Goal: Task Accomplishment & Management: Use online tool/utility

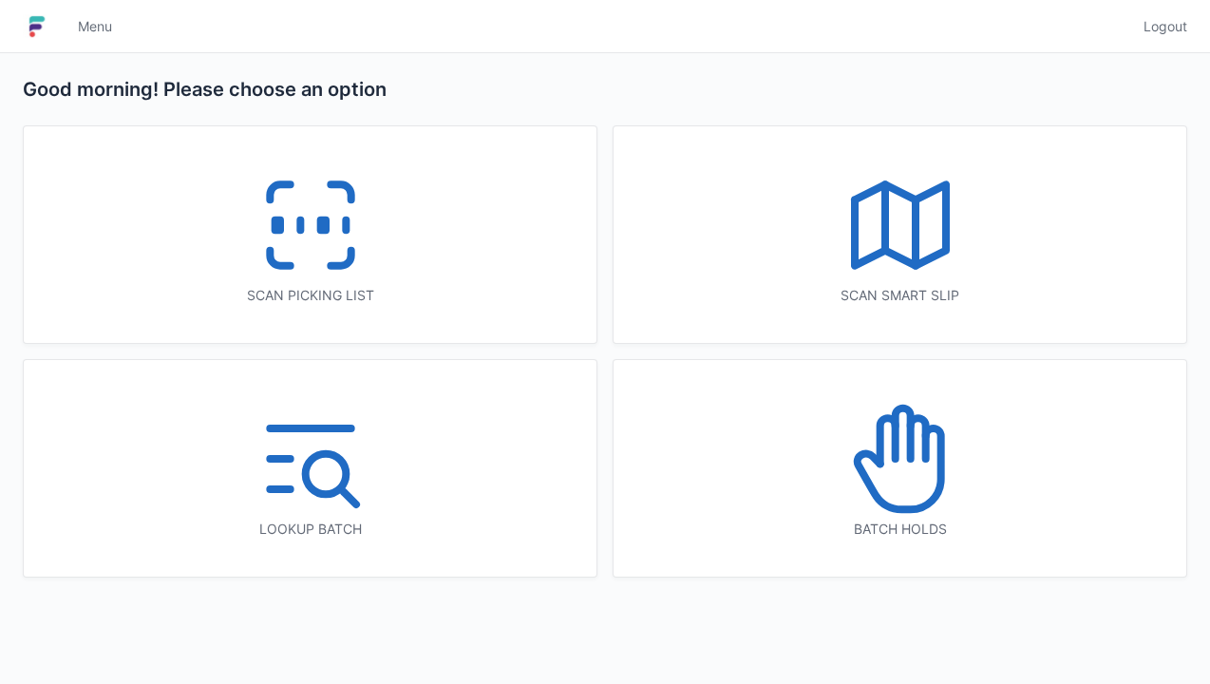
click at [342, 271] on icon at bounding box center [311, 225] width 122 height 122
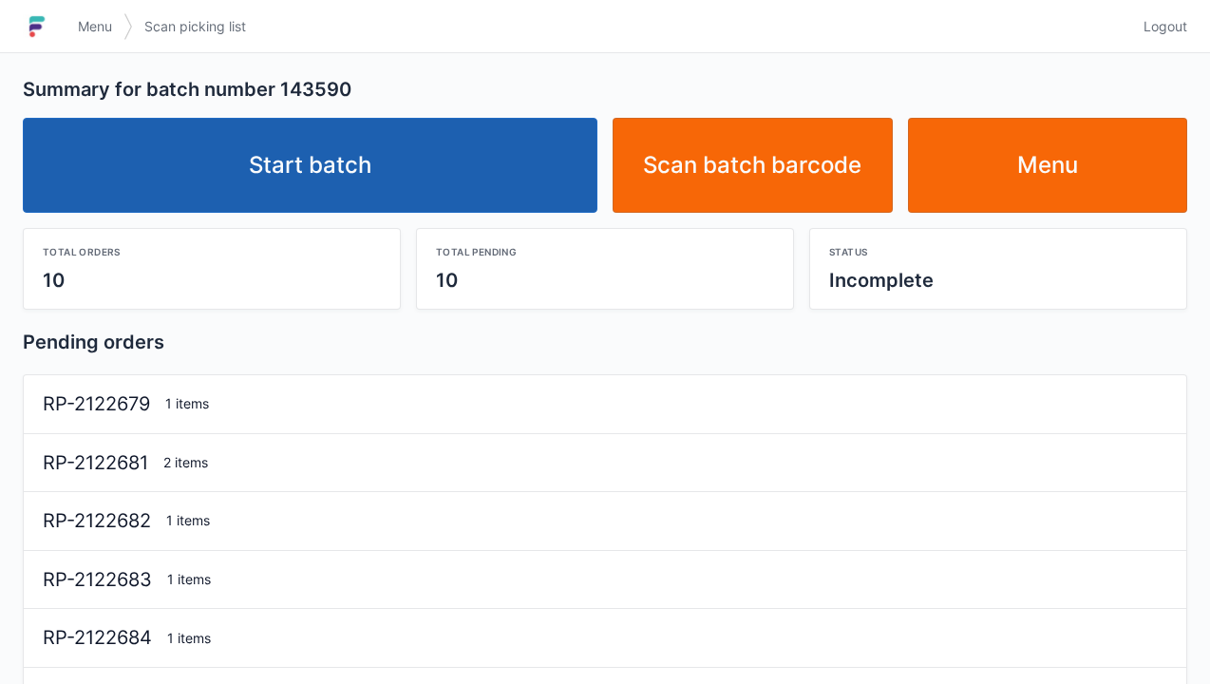
click at [468, 163] on link "Start batch" at bounding box center [310, 165] width 575 height 95
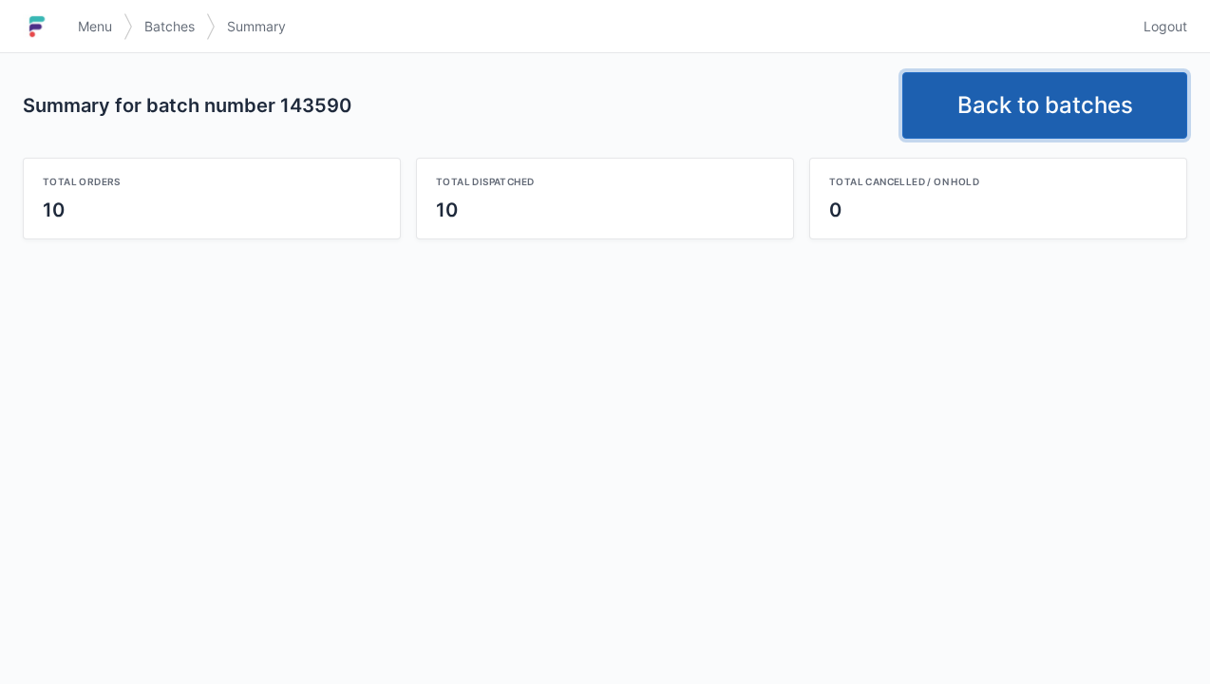
click at [1075, 95] on link "Back to batches" at bounding box center [1044, 105] width 285 height 66
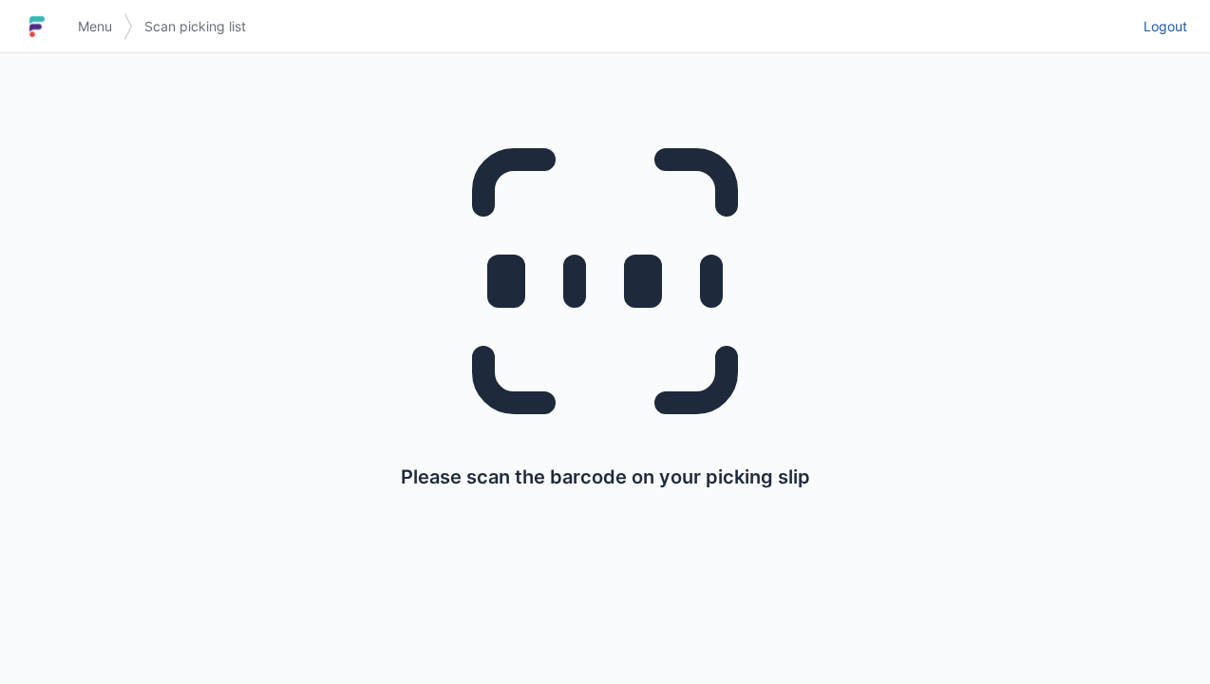
click at [1176, 40] on link "Logout" at bounding box center [1159, 26] width 55 height 34
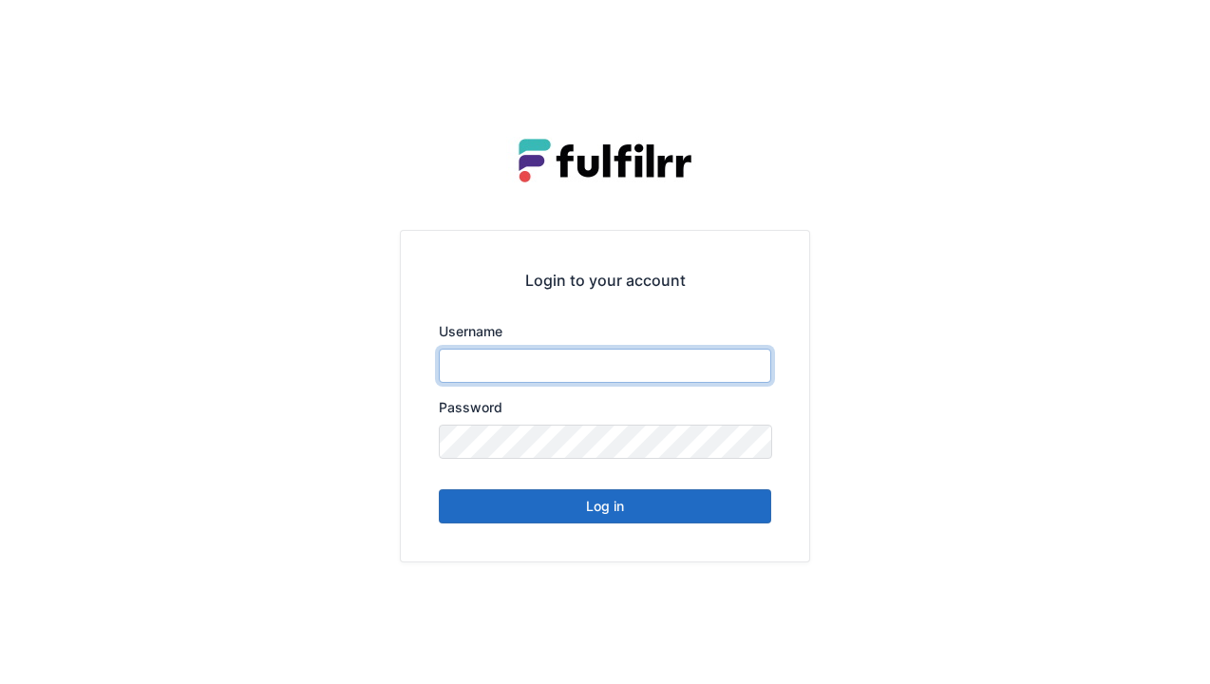
type input "******"
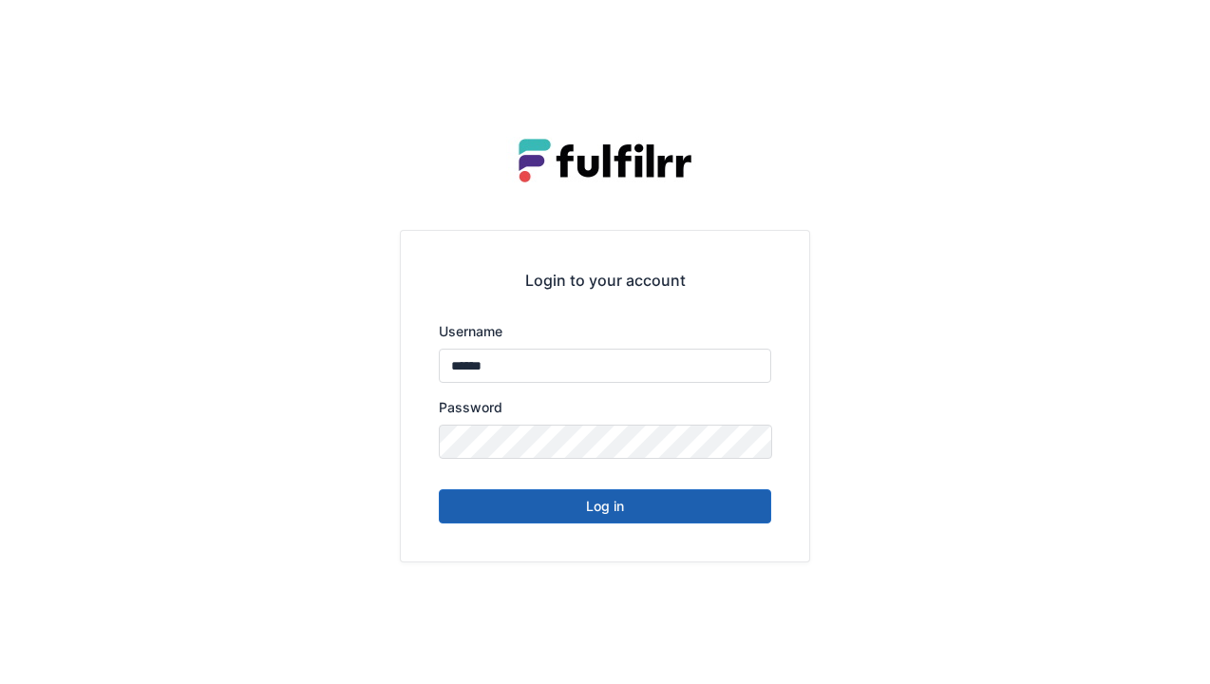
click at [589, 510] on button "Log in" at bounding box center [605, 506] width 332 height 34
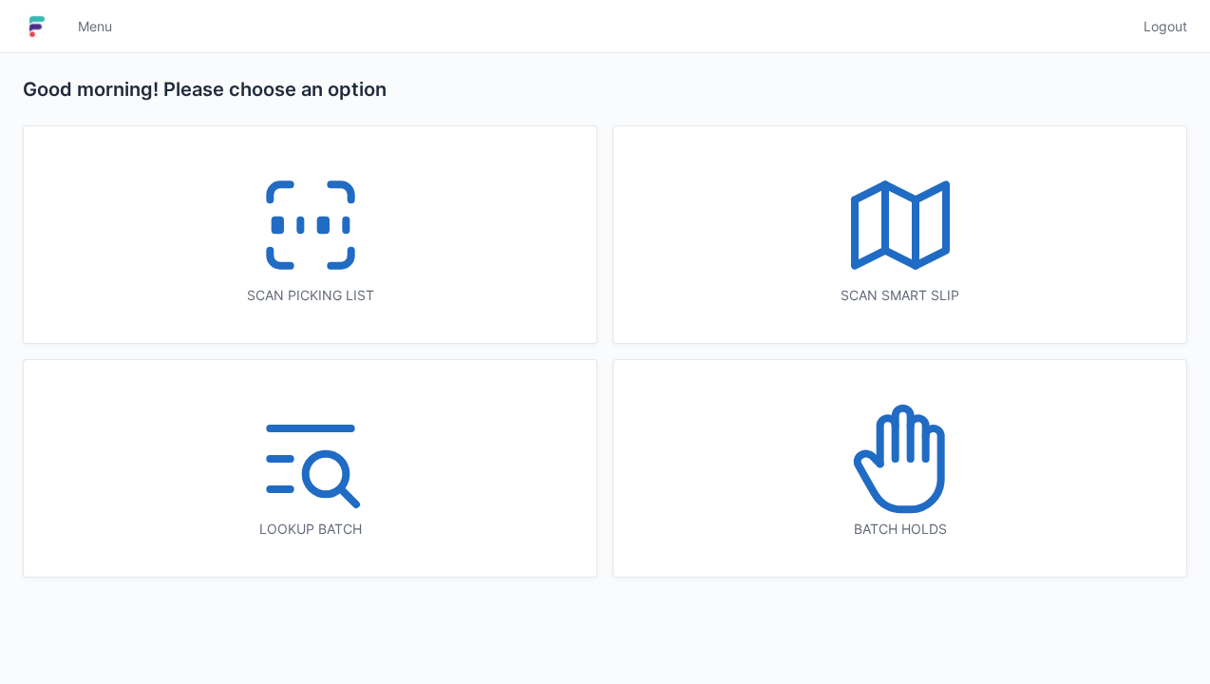
click at [322, 235] on icon at bounding box center [311, 225] width 122 height 122
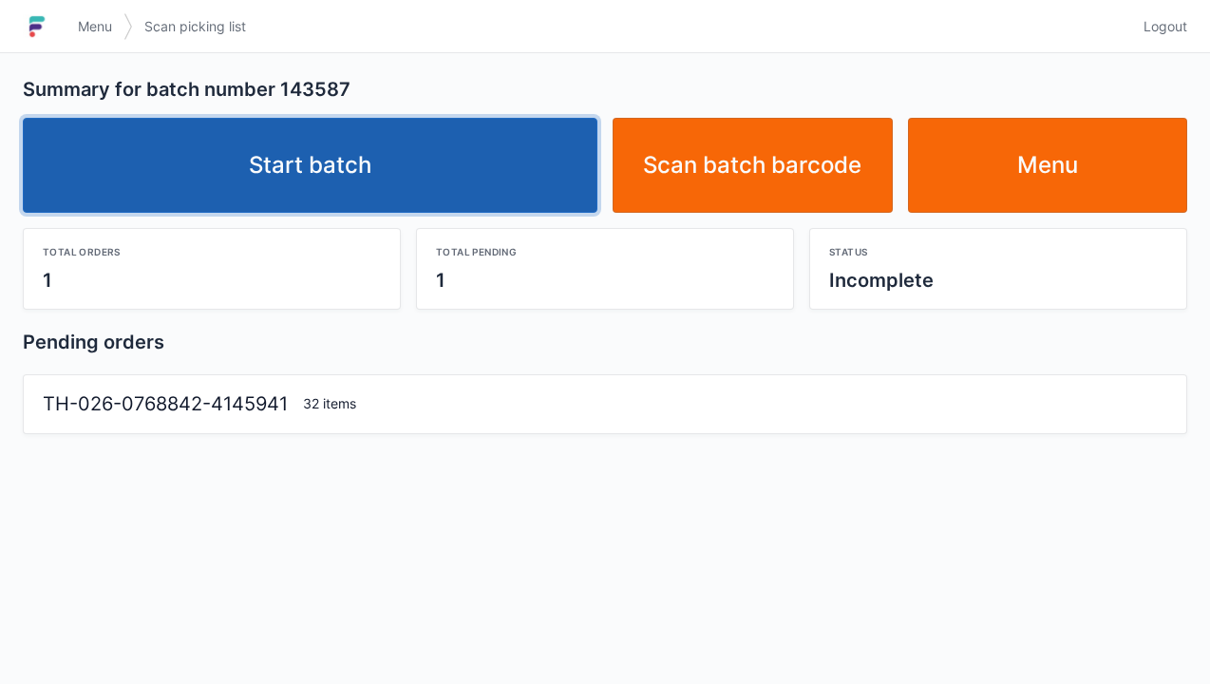
click at [480, 185] on link "Start batch" at bounding box center [310, 165] width 575 height 95
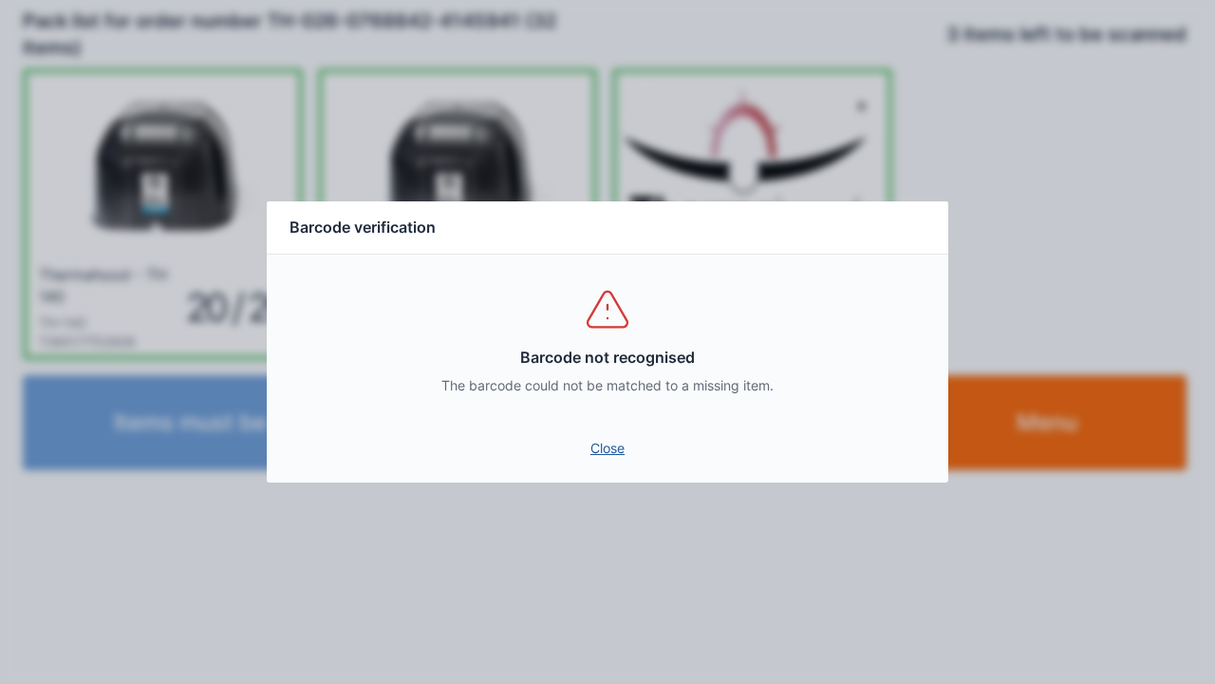
click at [617, 435] on link "Close" at bounding box center [607, 448] width 651 height 34
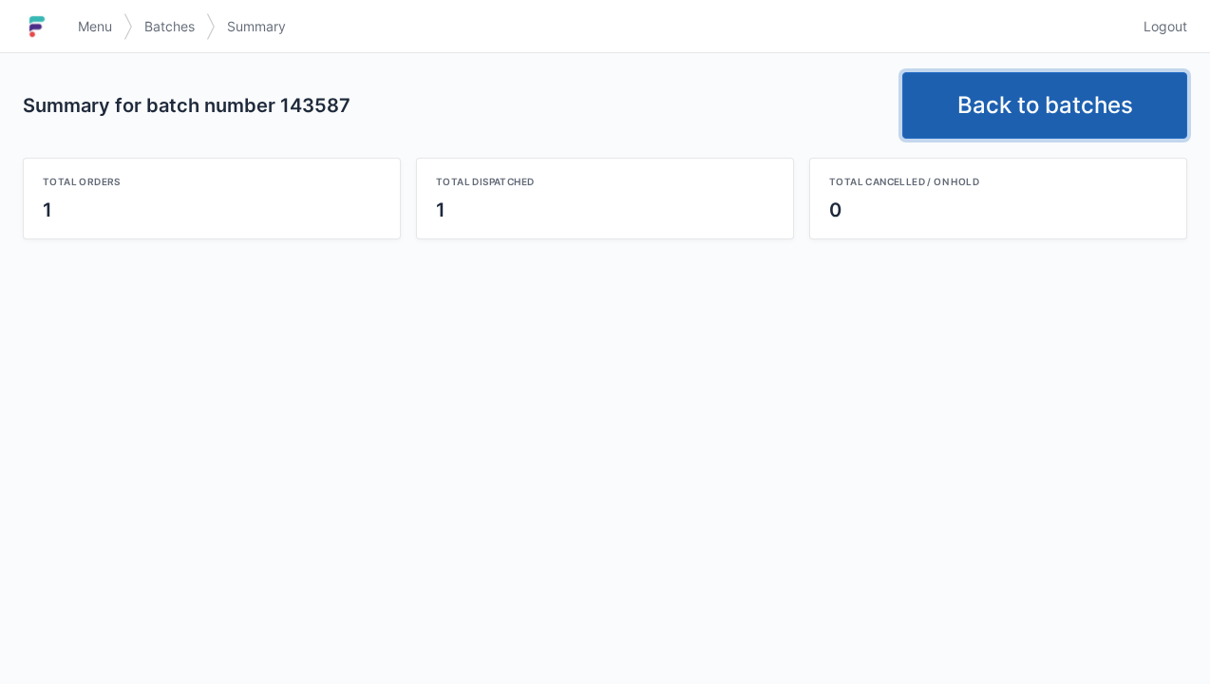
click at [1068, 106] on link "Back to batches" at bounding box center [1044, 105] width 285 height 66
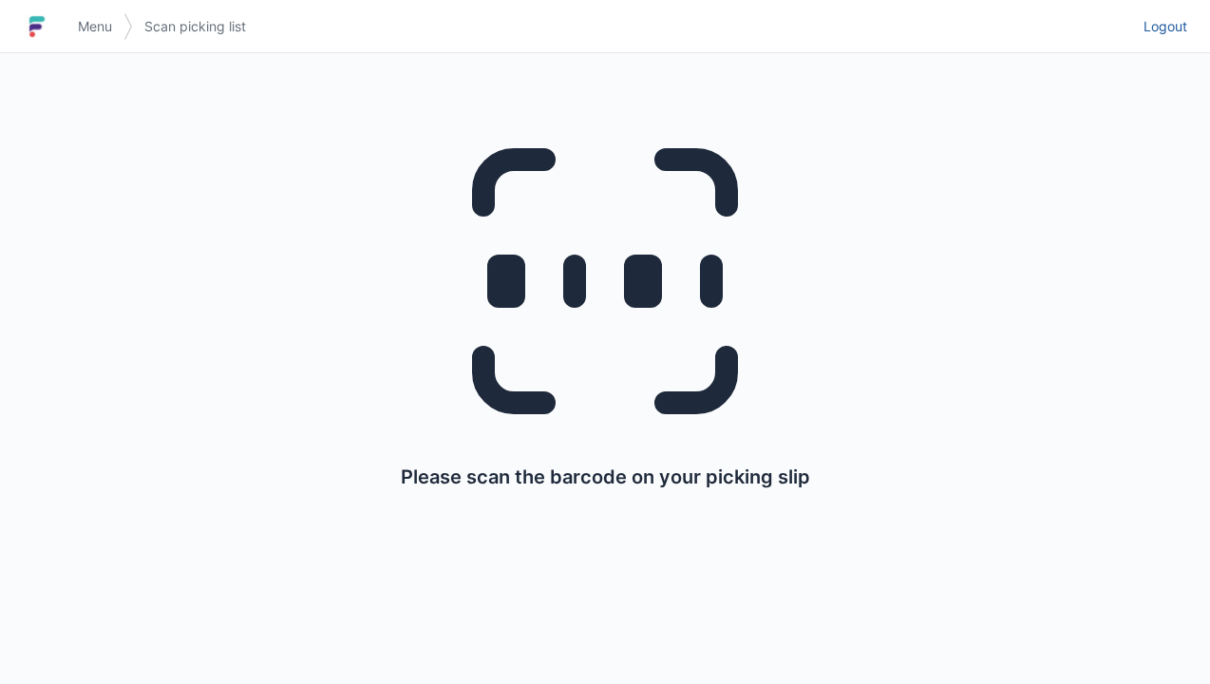
click at [1173, 18] on span "Logout" at bounding box center [1165, 26] width 44 height 19
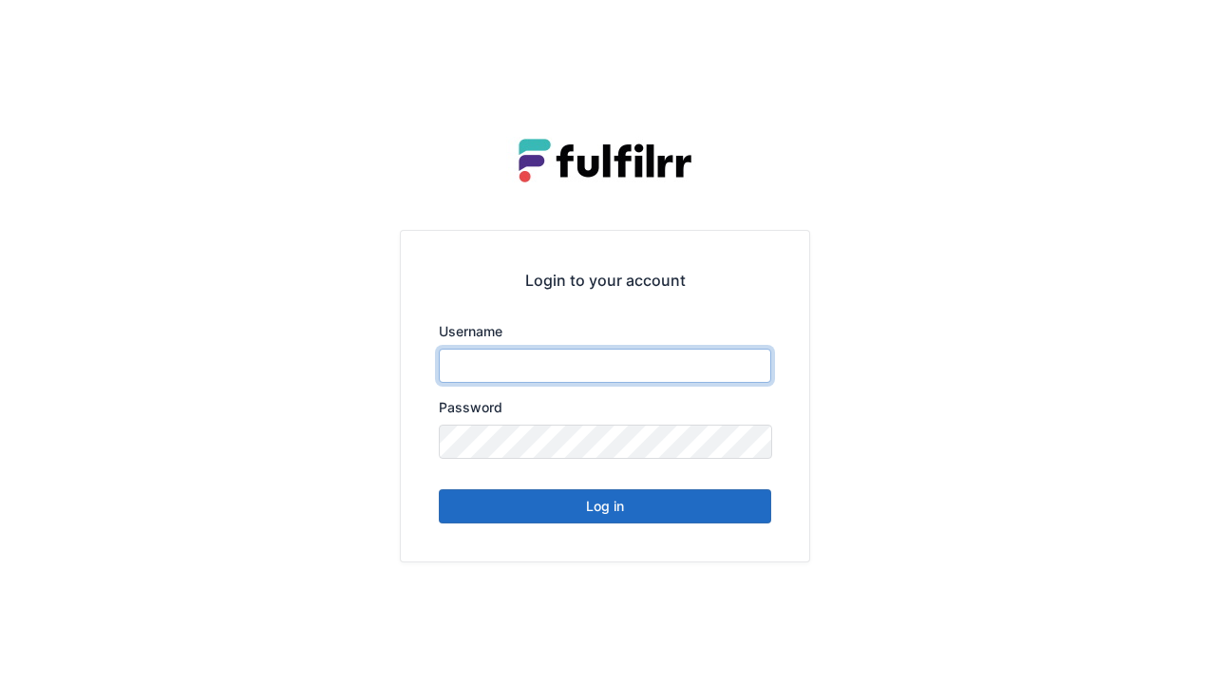
type input "******"
click at [688, 518] on button "Log in" at bounding box center [605, 506] width 332 height 34
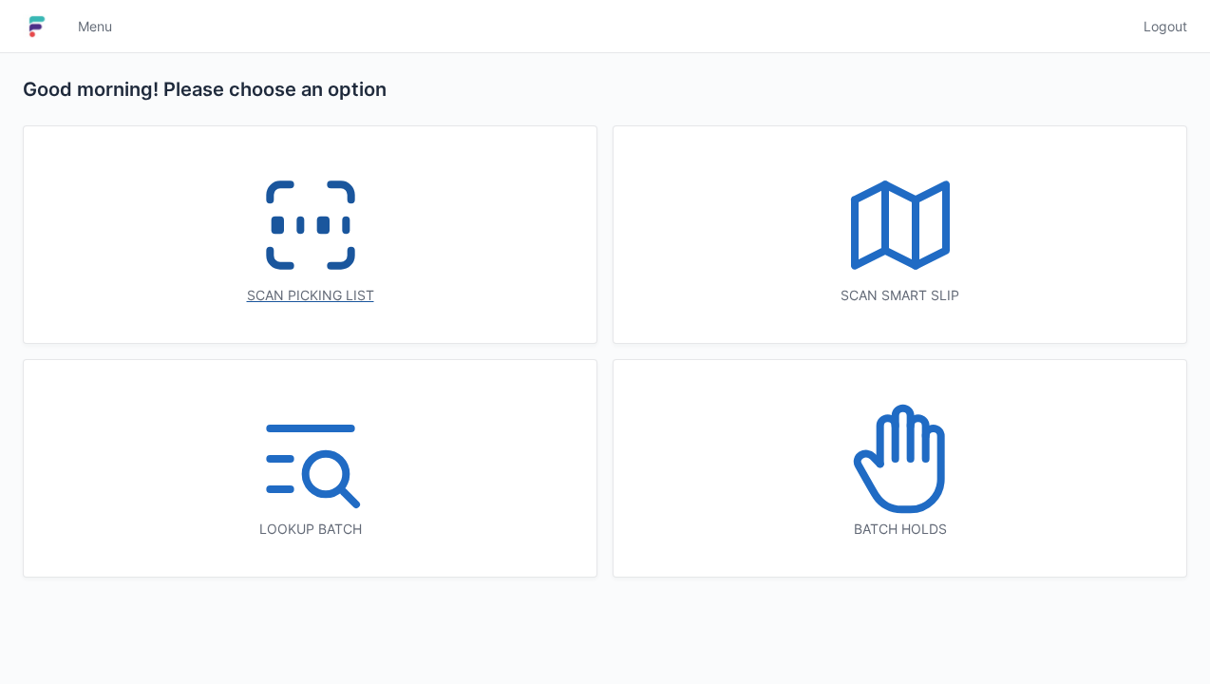
click at [348, 259] on icon at bounding box center [340, 258] width 20 height 15
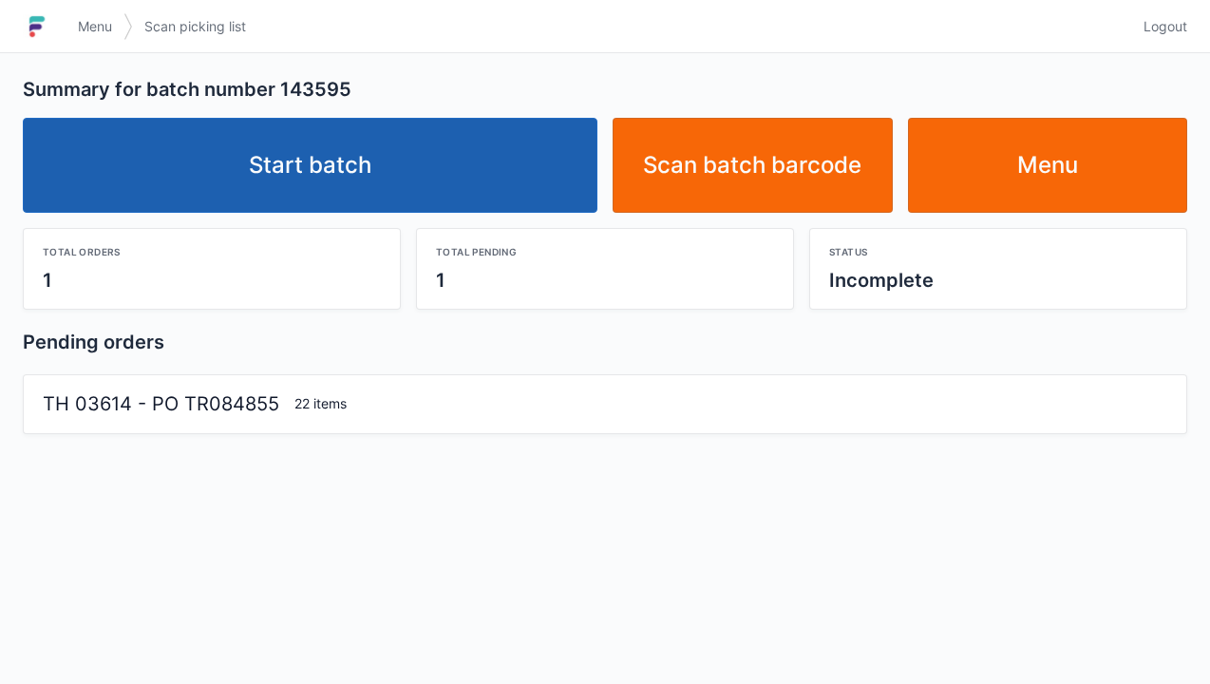
click at [534, 182] on link "Start batch" at bounding box center [310, 165] width 575 height 95
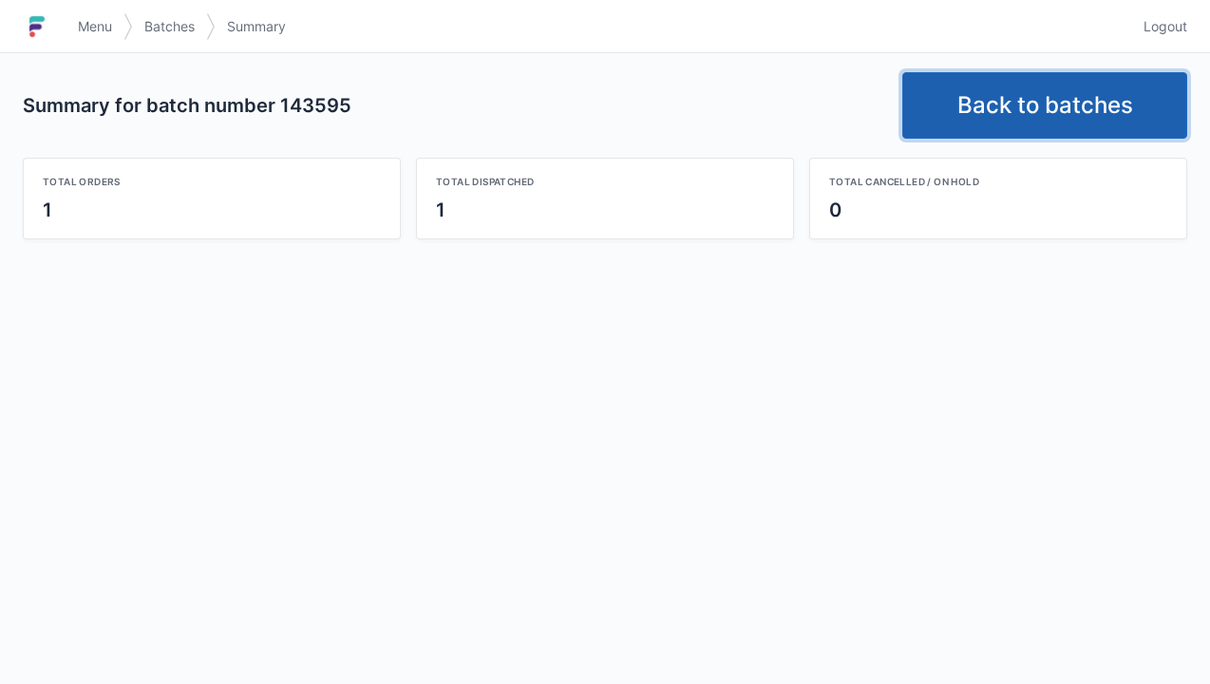
click at [1068, 90] on link "Back to batches" at bounding box center [1044, 105] width 285 height 66
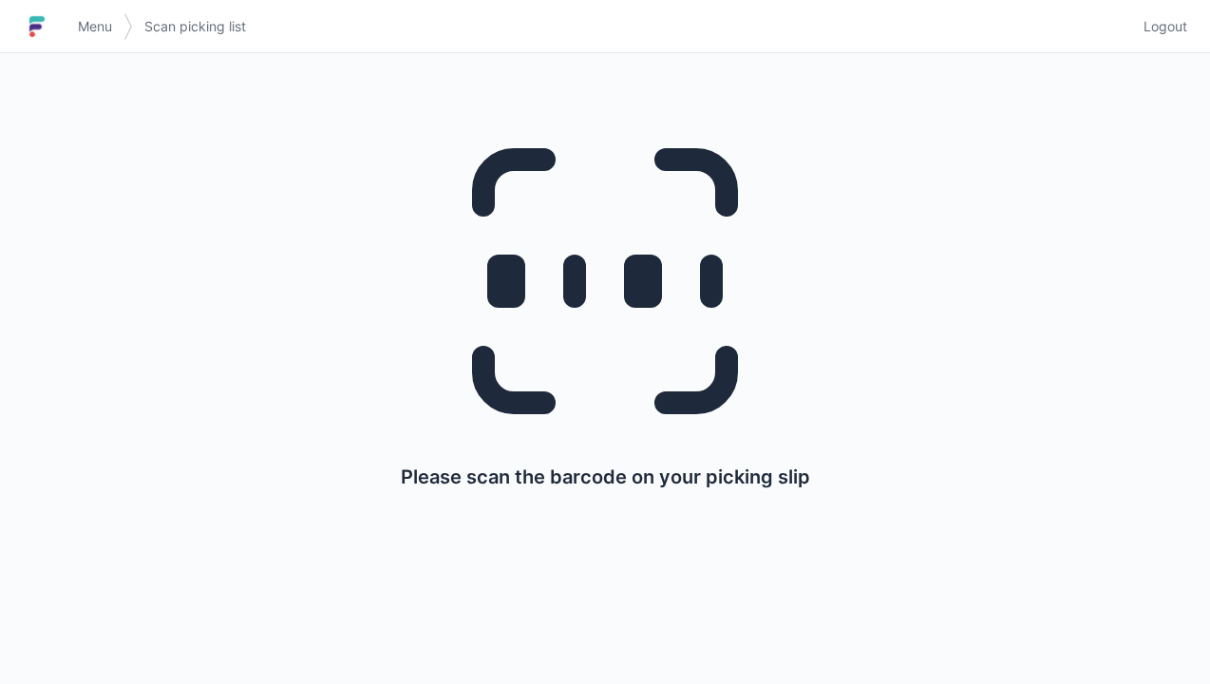
click at [1174, 34] on span "Logout" at bounding box center [1165, 26] width 44 height 19
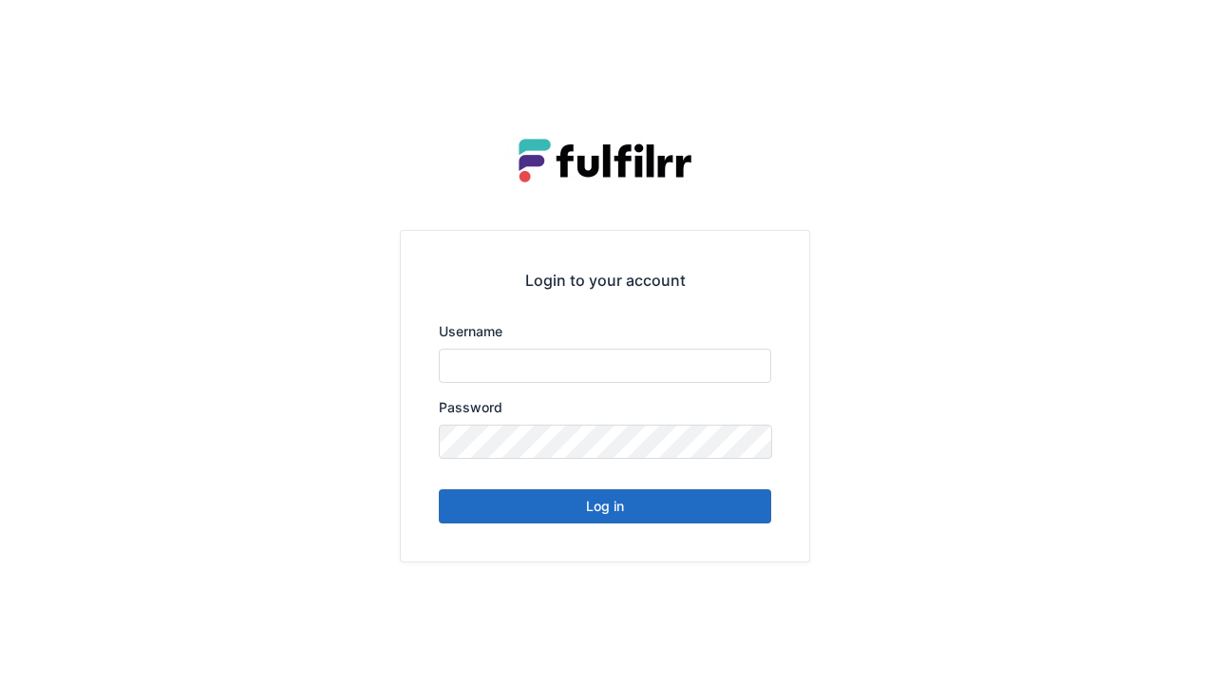
type input "******"
click at [656, 518] on button "Log in" at bounding box center [605, 506] width 332 height 34
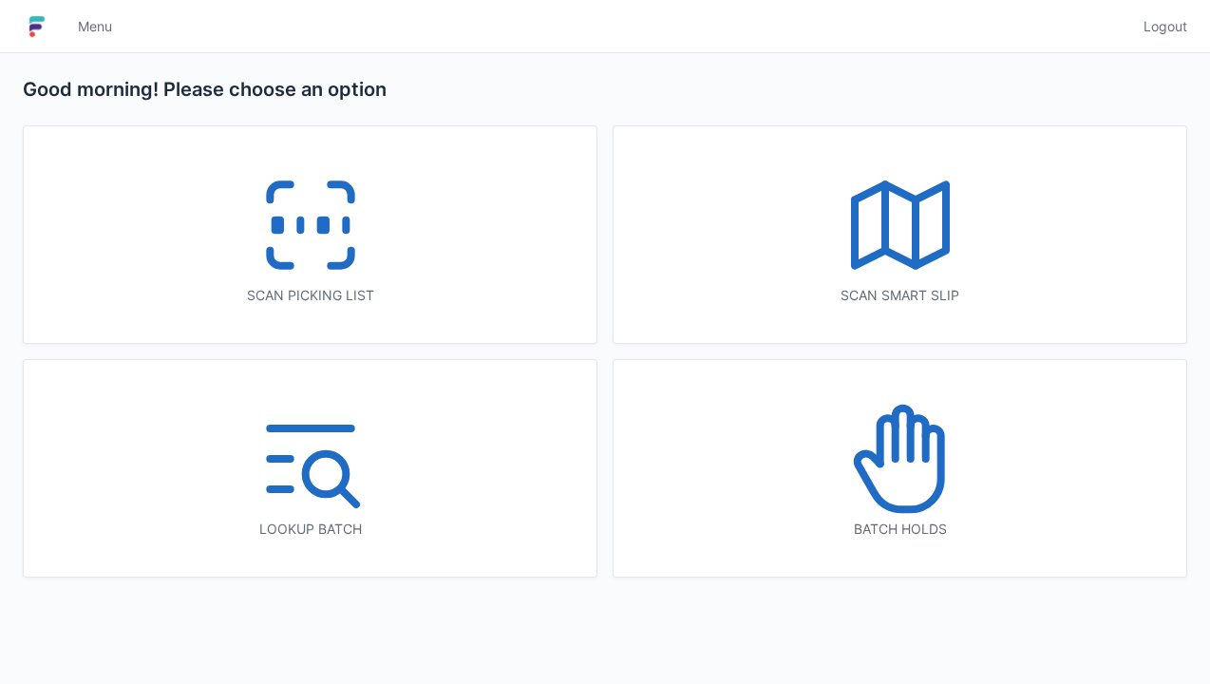
click at [324, 253] on icon at bounding box center [311, 225] width 122 height 122
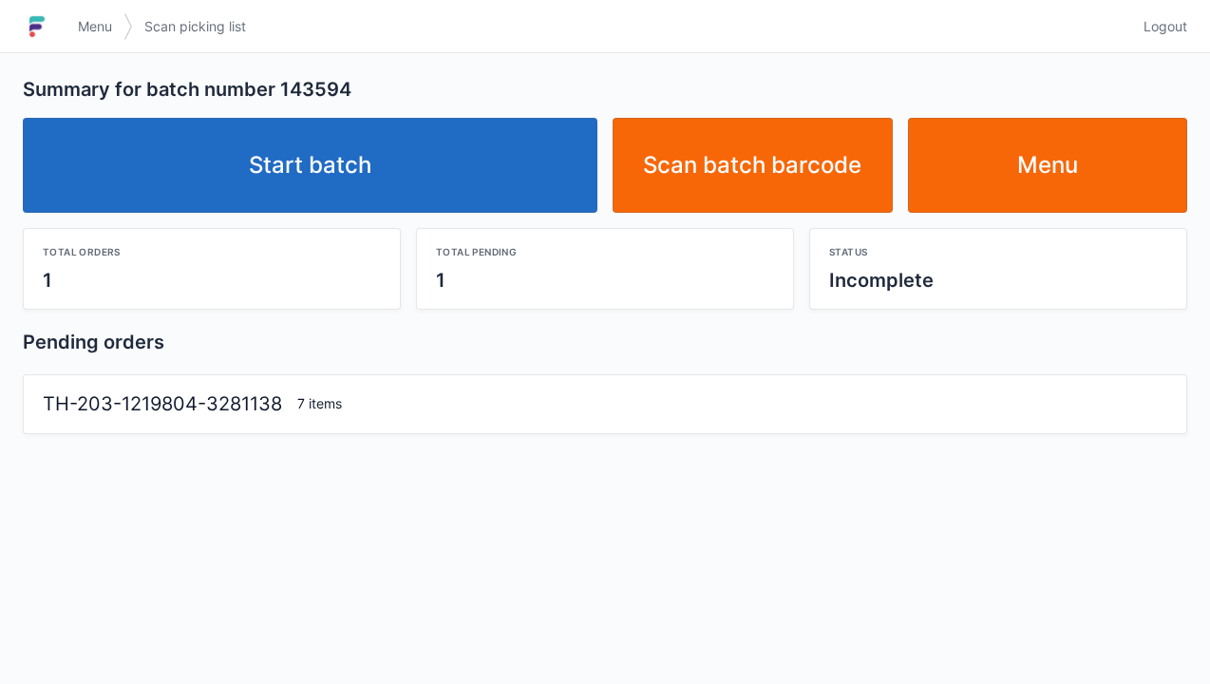
click at [568, 158] on link "Start batch" at bounding box center [310, 165] width 575 height 95
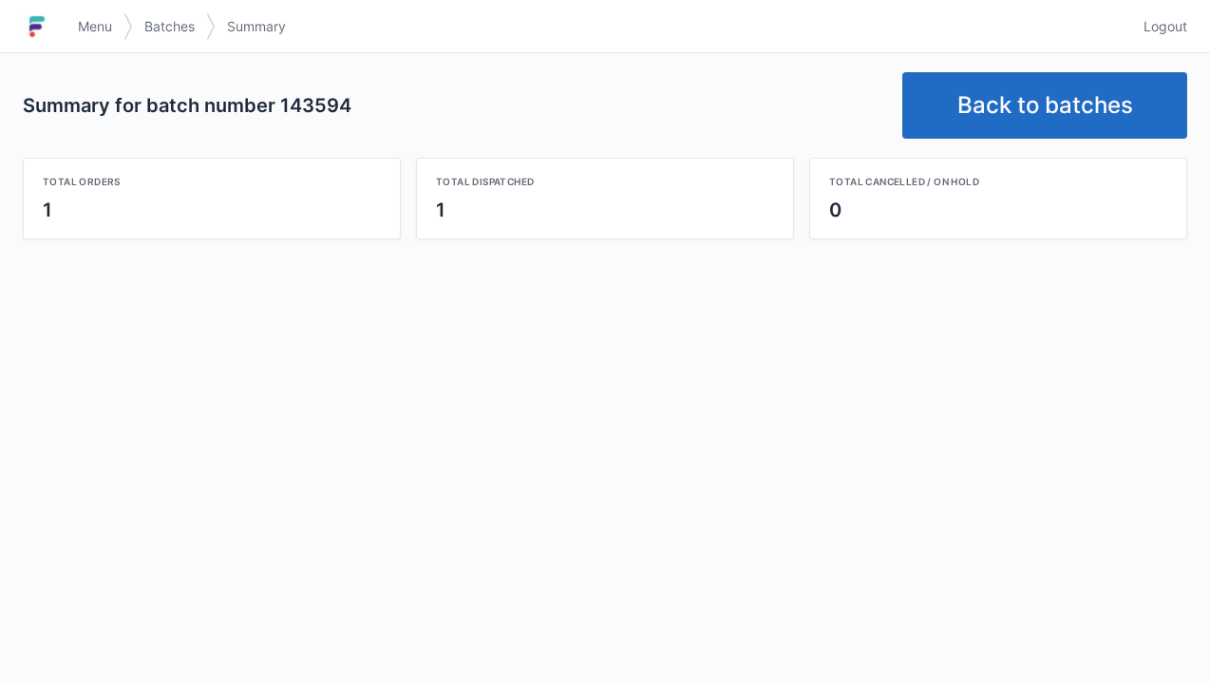
click at [1045, 102] on link "Back to batches" at bounding box center [1044, 105] width 285 height 66
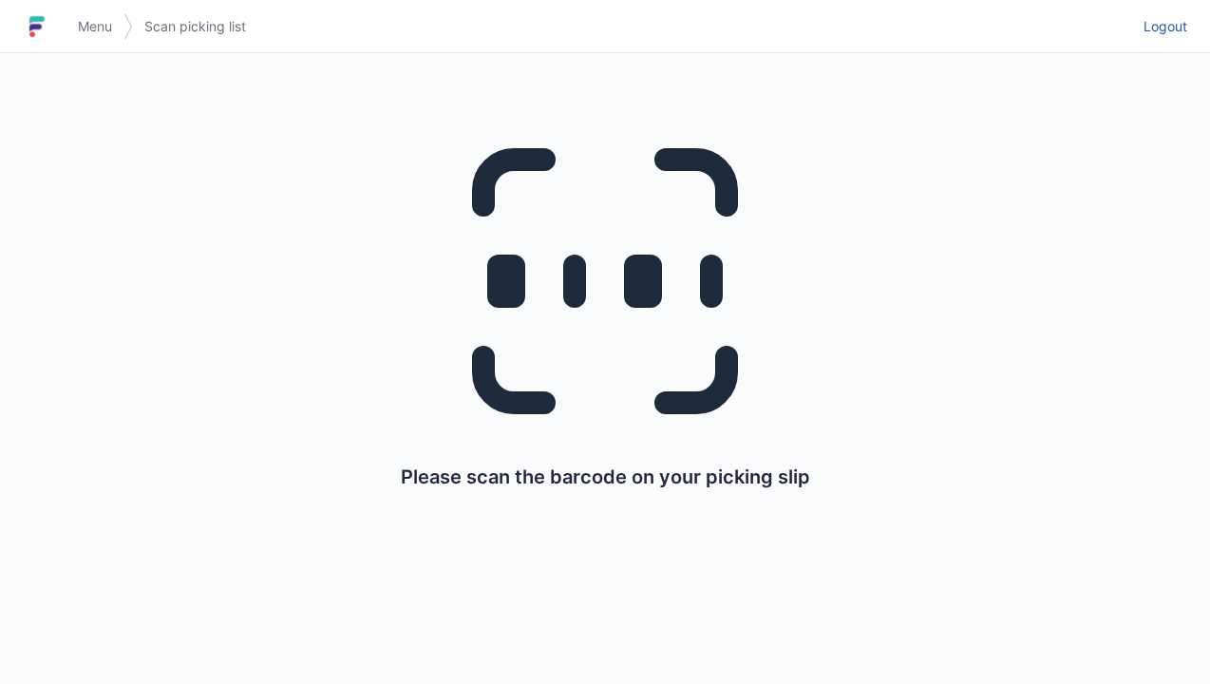
click at [1181, 42] on link "Logout" at bounding box center [1159, 26] width 55 height 34
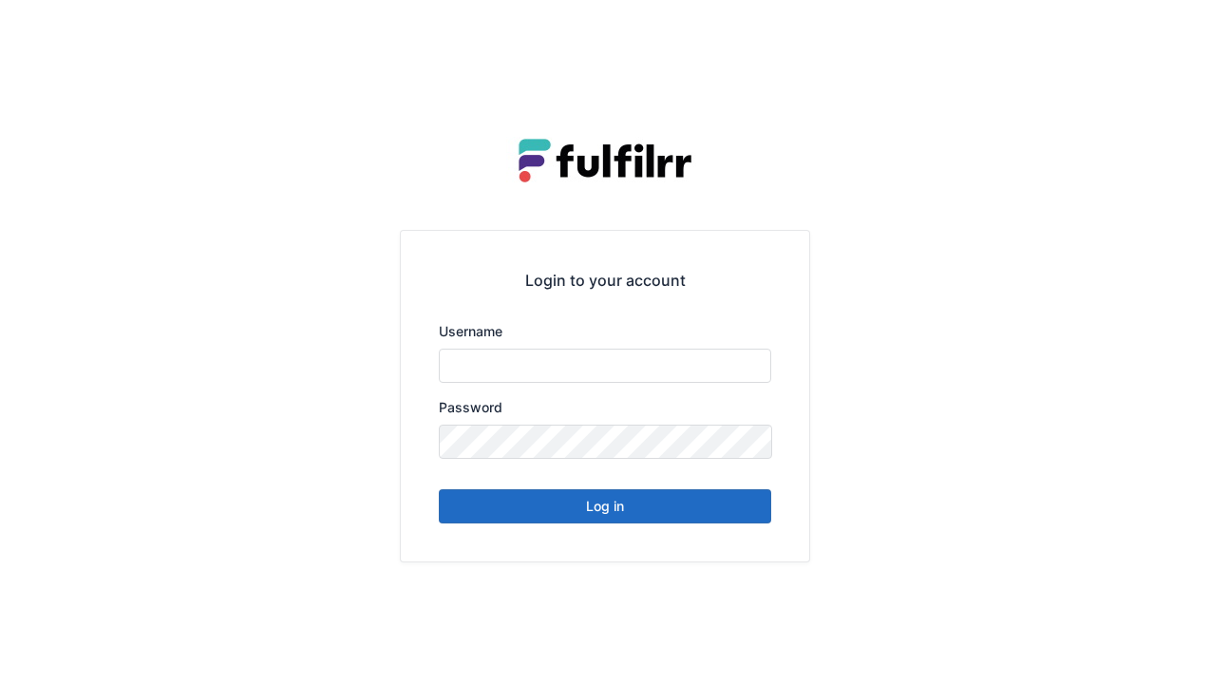
type input "******"
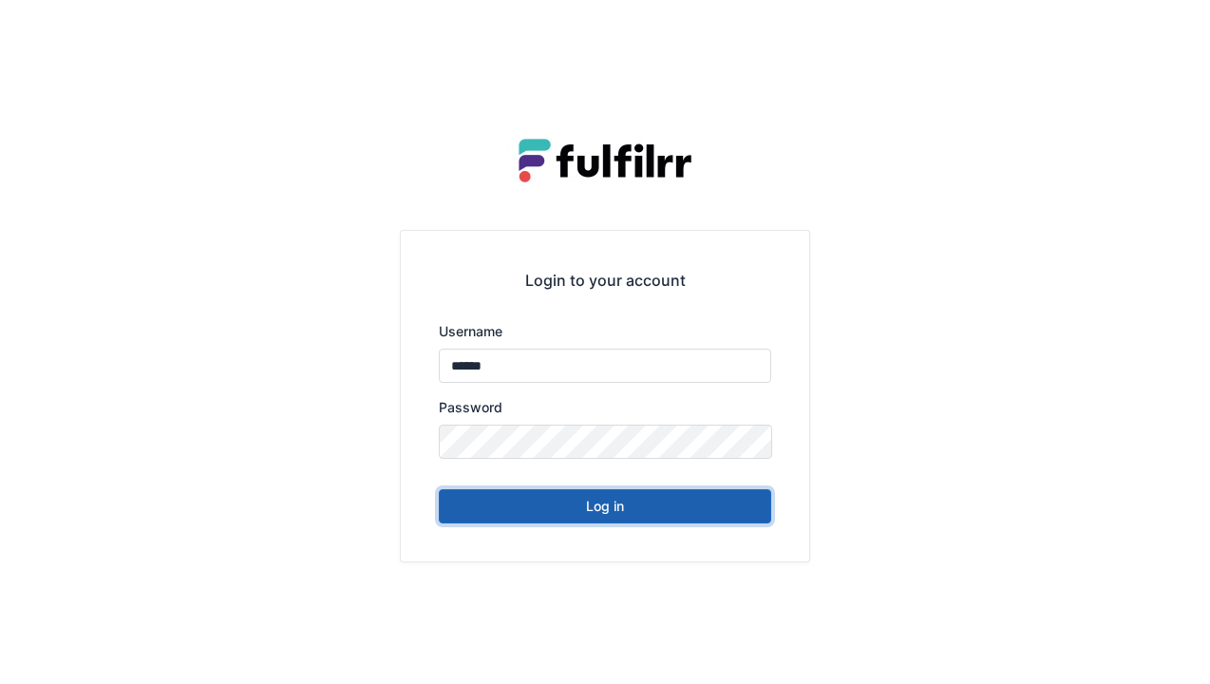
click at [713, 507] on button "Log in" at bounding box center [605, 506] width 332 height 34
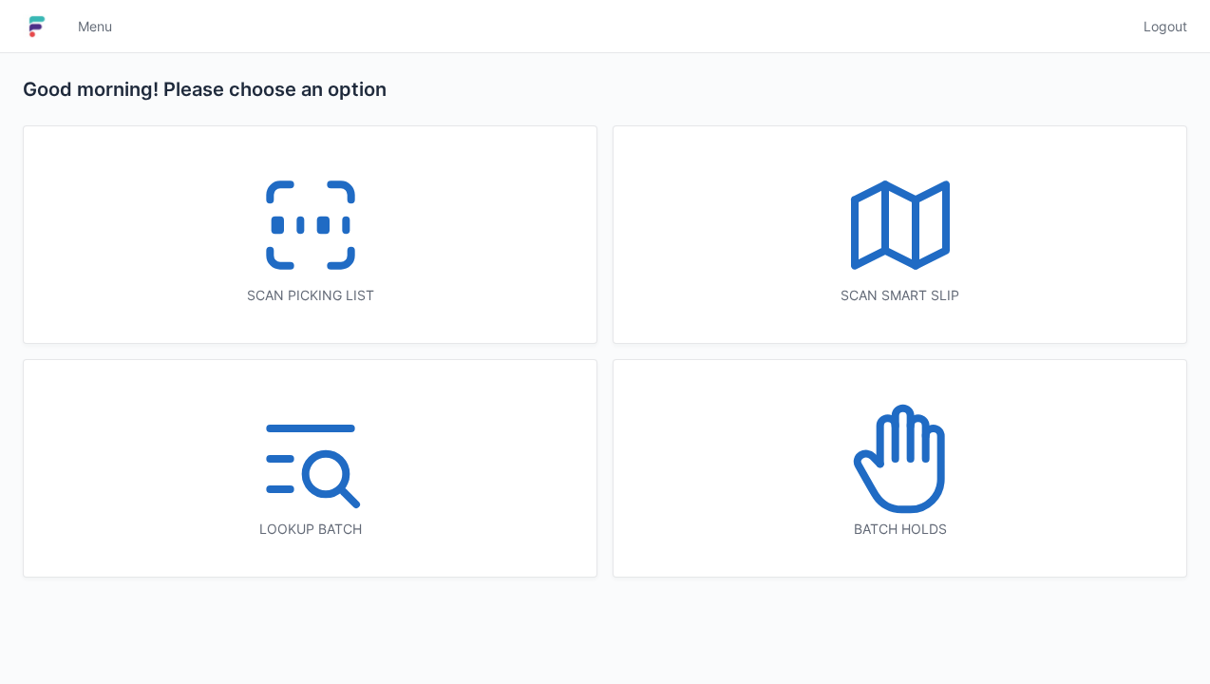
click at [358, 256] on icon at bounding box center [311, 225] width 122 height 122
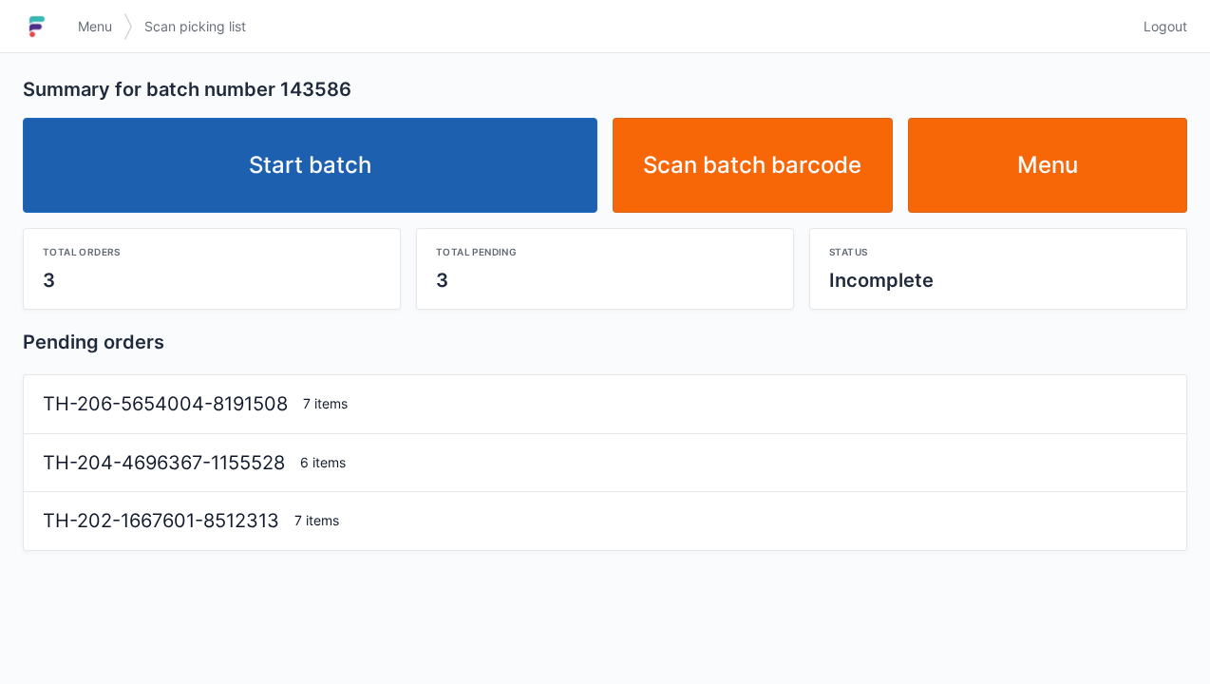
click at [457, 166] on link "Start batch" at bounding box center [310, 165] width 575 height 95
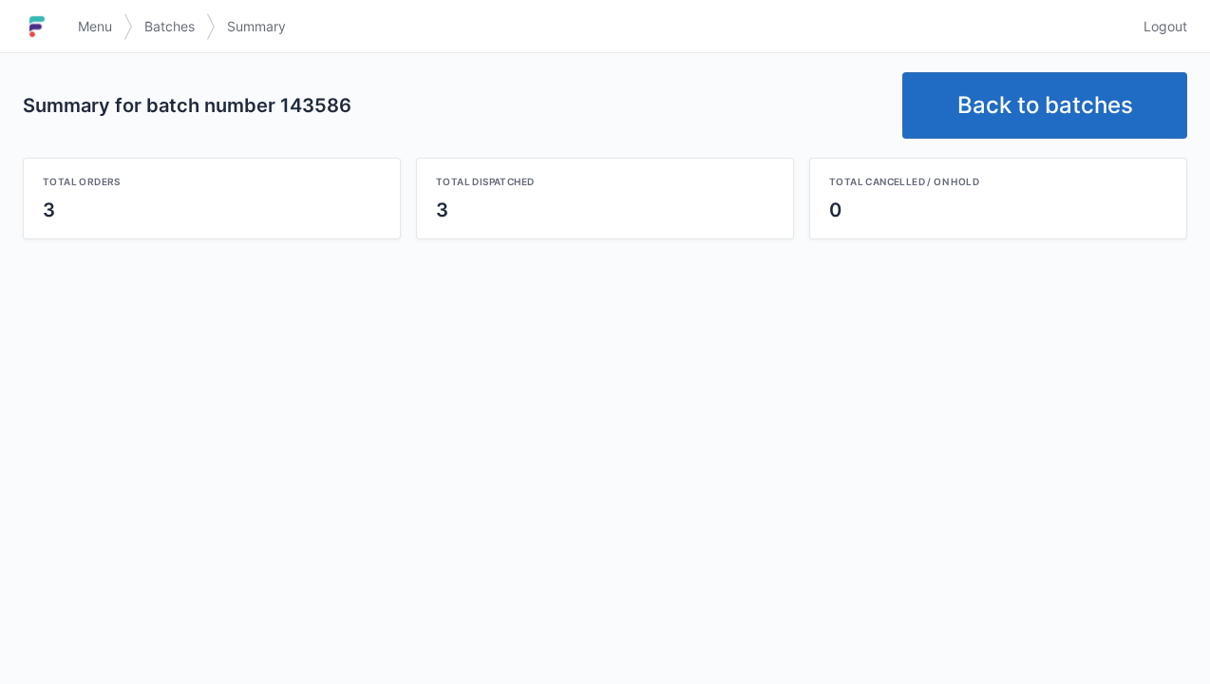
click at [1042, 104] on link "Back to batches" at bounding box center [1044, 105] width 285 height 66
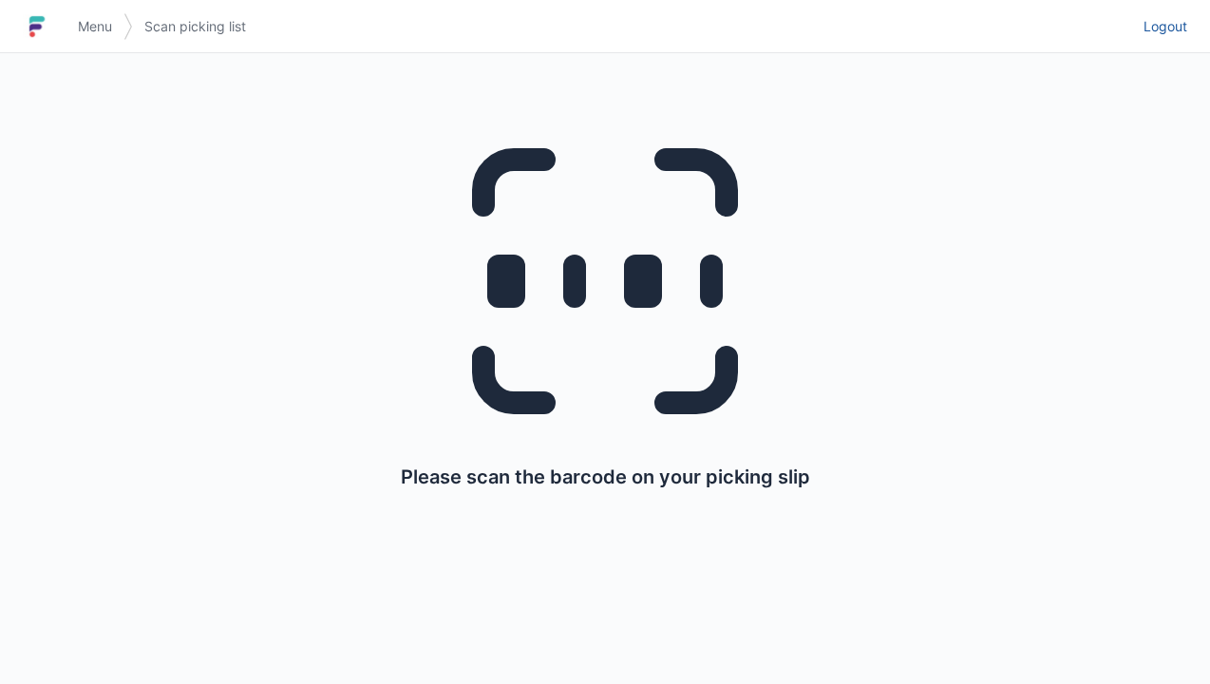
click at [1173, 42] on link "Logout" at bounding box center [1159, 26] width 55 height 34
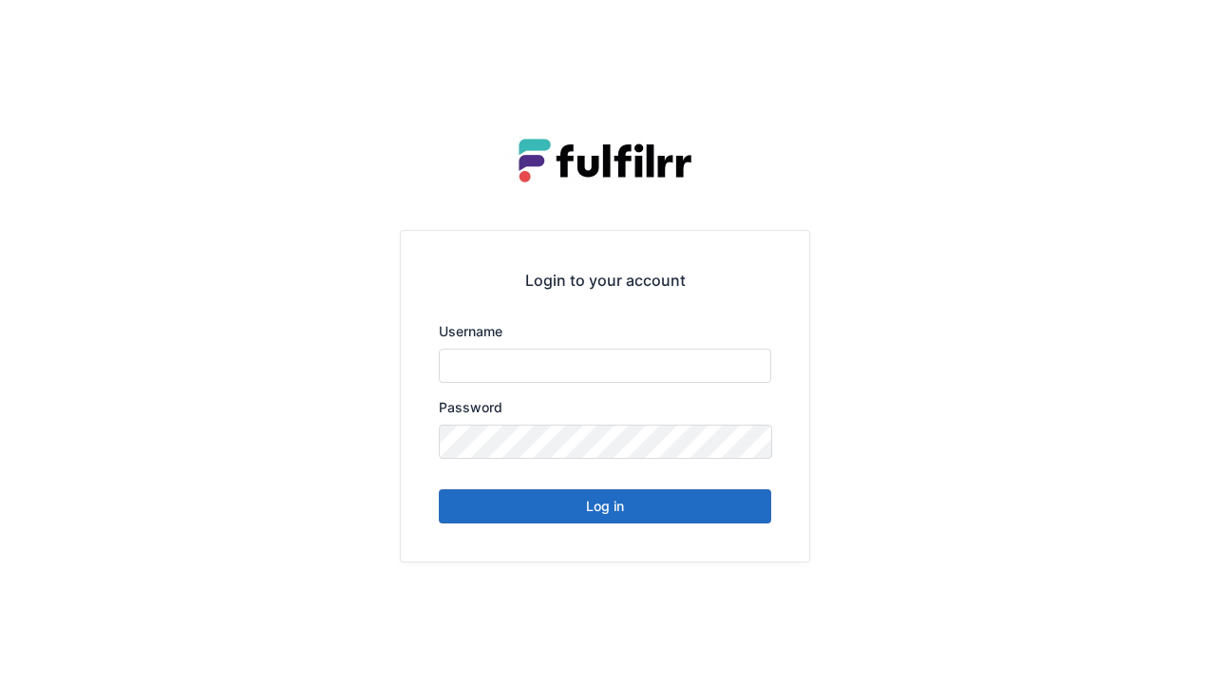
type input "******"
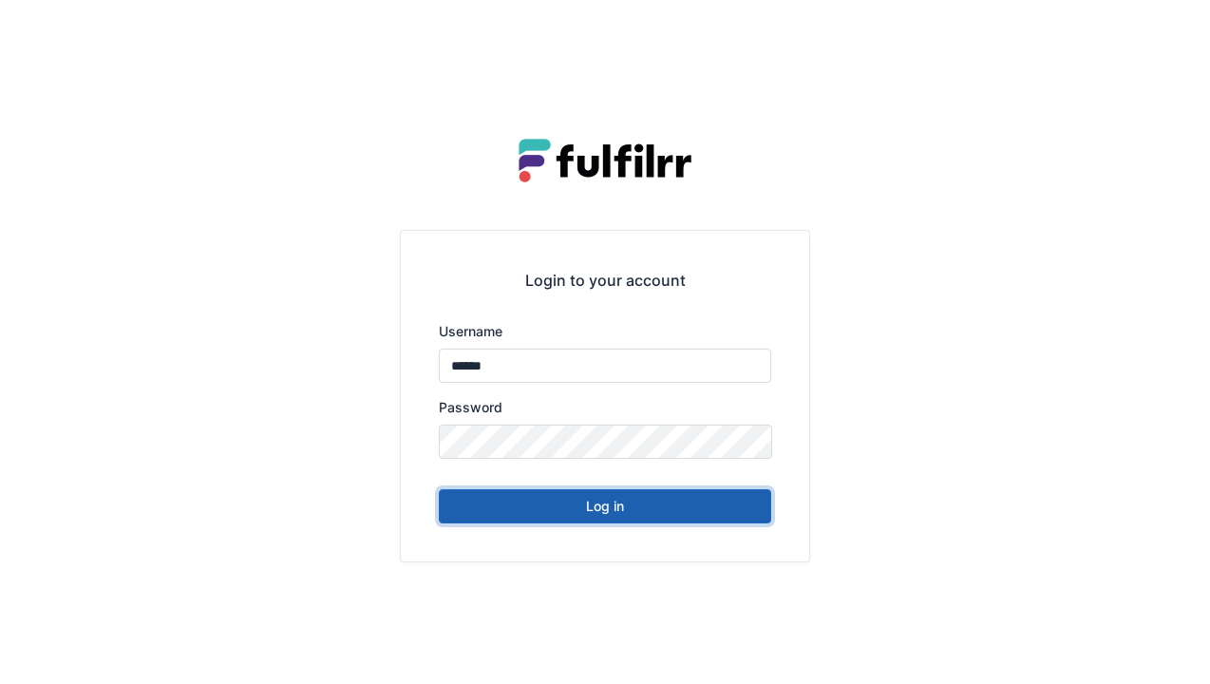
click at [691, 516] on button "Log in" at bounding box center [605, 506] width 332 height 34
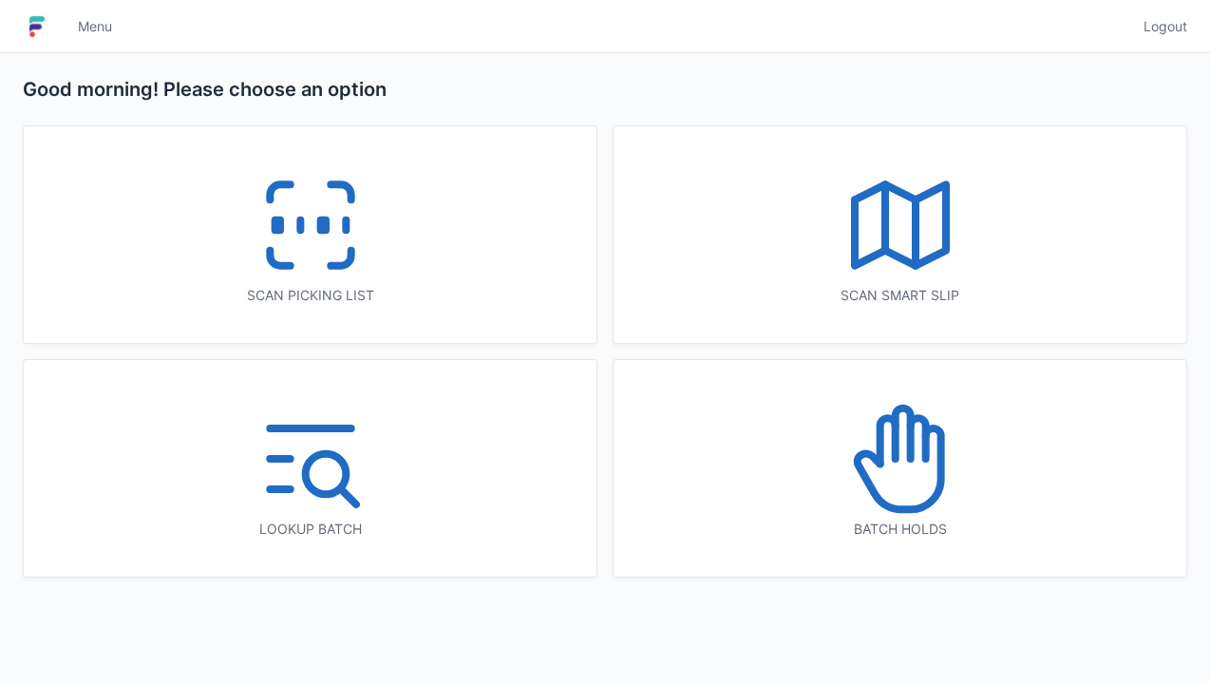
click at [368, 247] on icon at bounding box center [311, 225] width 122 height 122
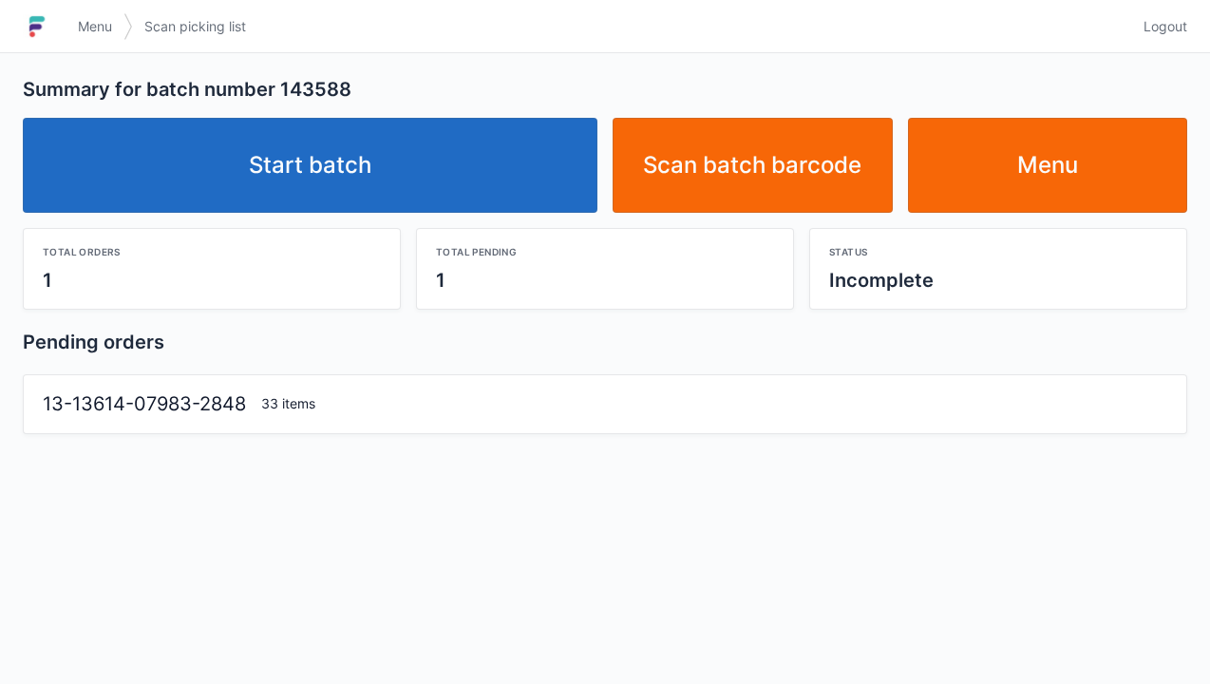
click at [435, 200] on link "Start batch" at bounding box center [310, 165] width 575 height 95
